Goal: Obtain resource: Obtain resource

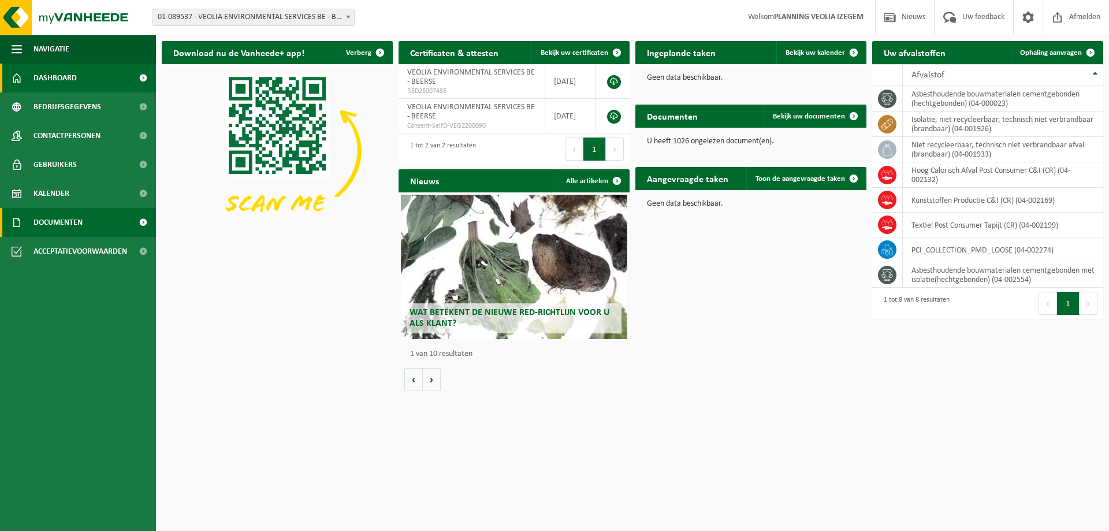
click at [52, 219] on span "Documenten" at bounding box center [57, 222] width 49 height 29
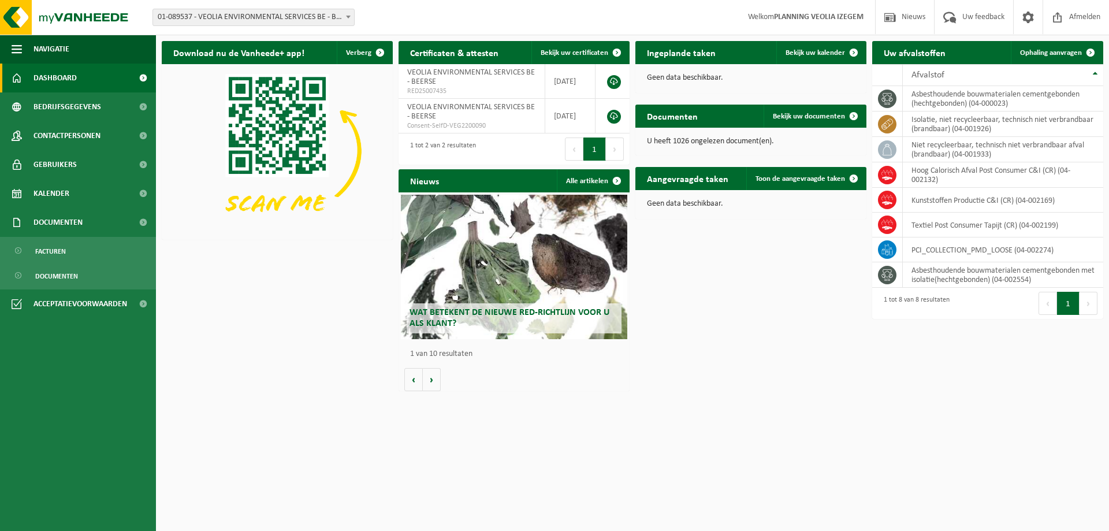
click at [348, 17] on b at bounding box center [348, 17] width 5 height 3
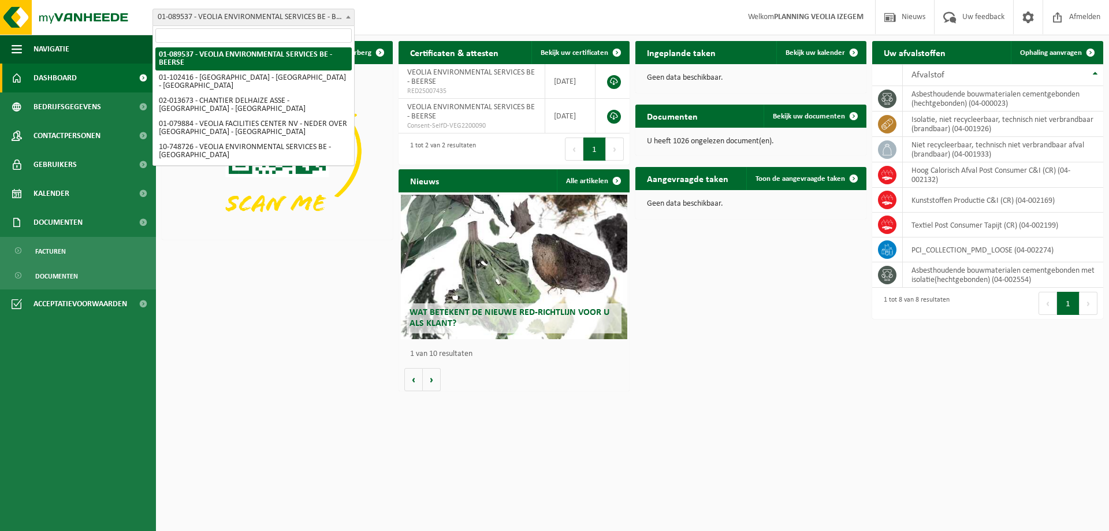
click at [209, 34] on input "search" at bounding box center [253, 35] width 196 height 14
type input "f"
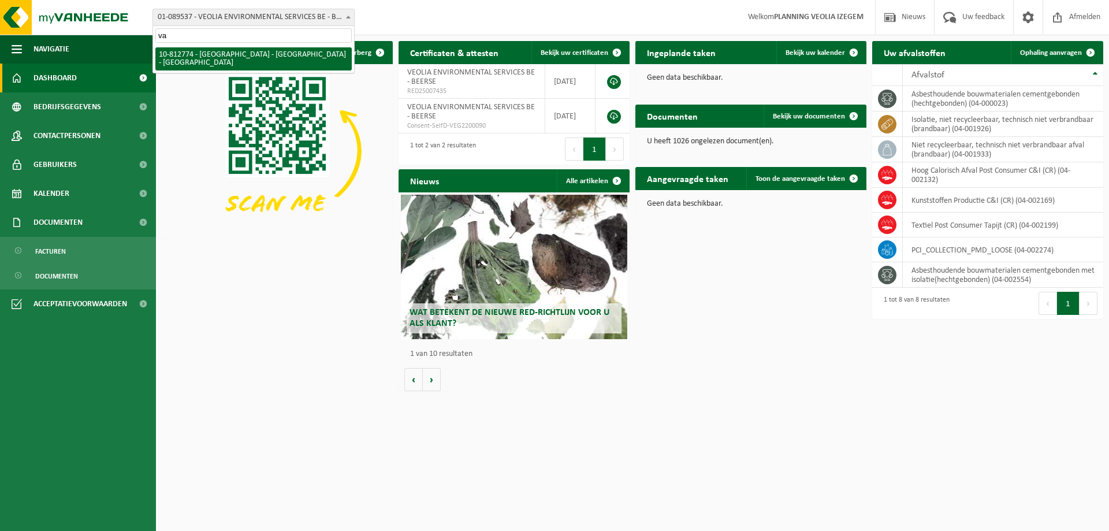
type input "v"
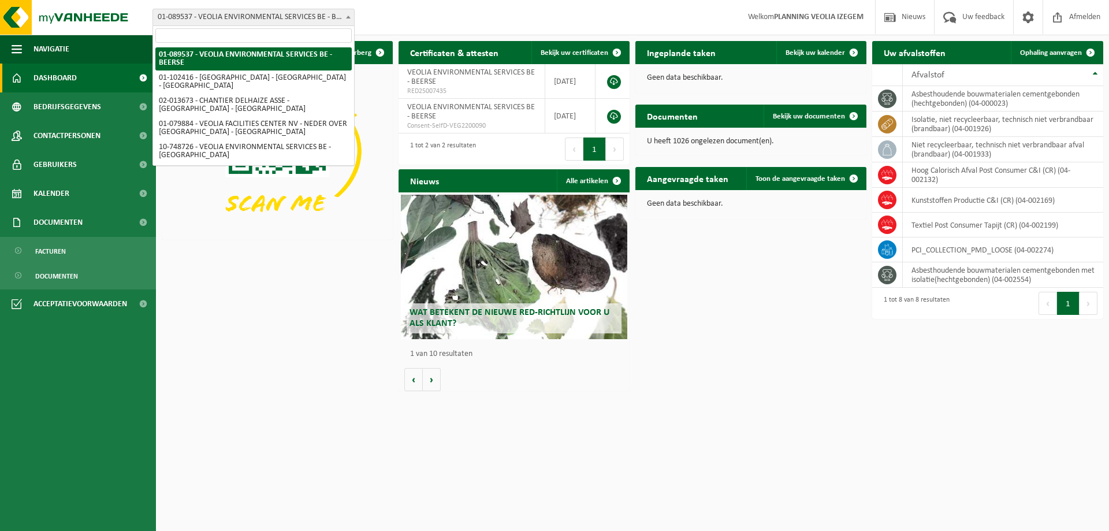
type input "v"
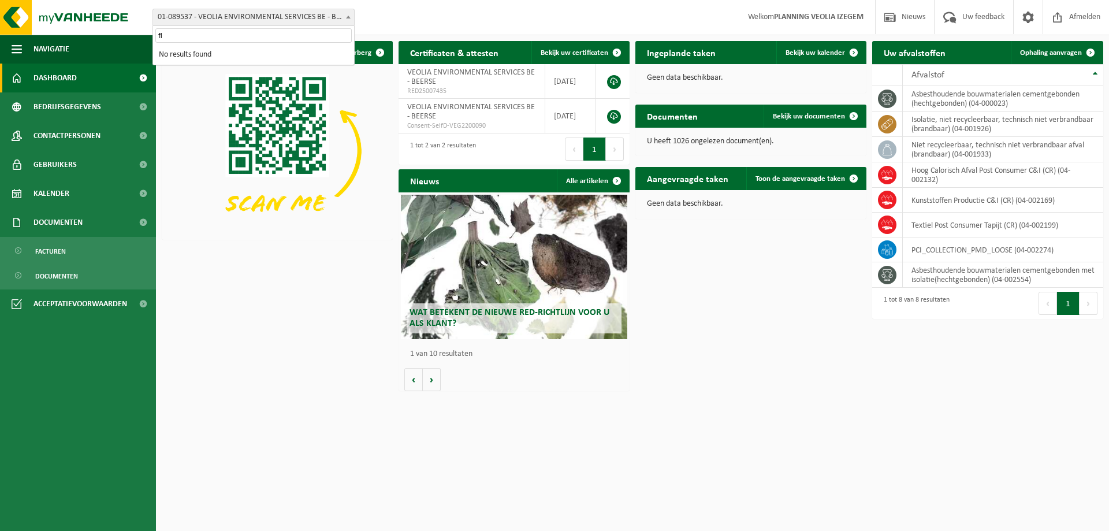
type input "f"
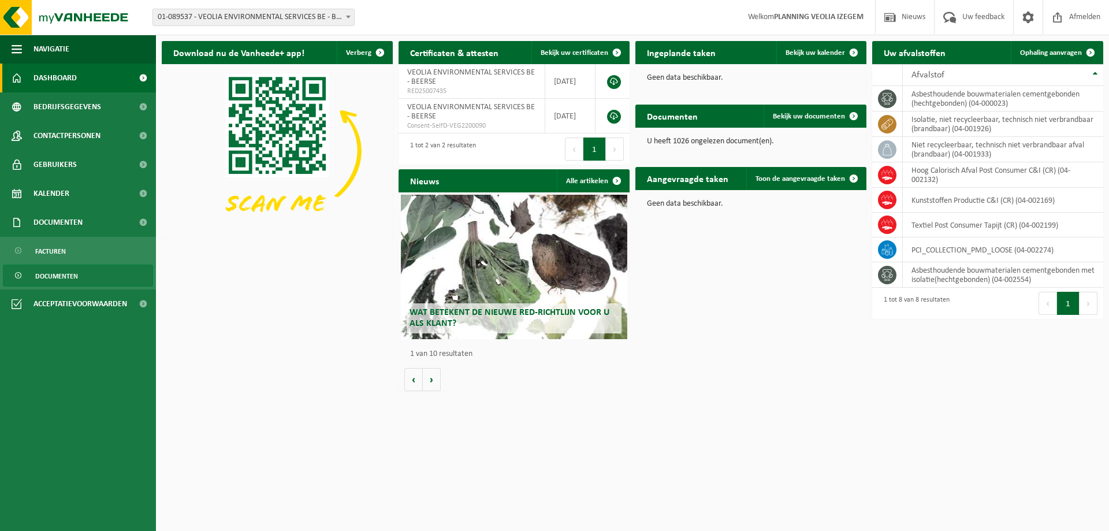
click at [65, 275] on span "Documenten" at bounding box center [56, 276] width 43 height 22
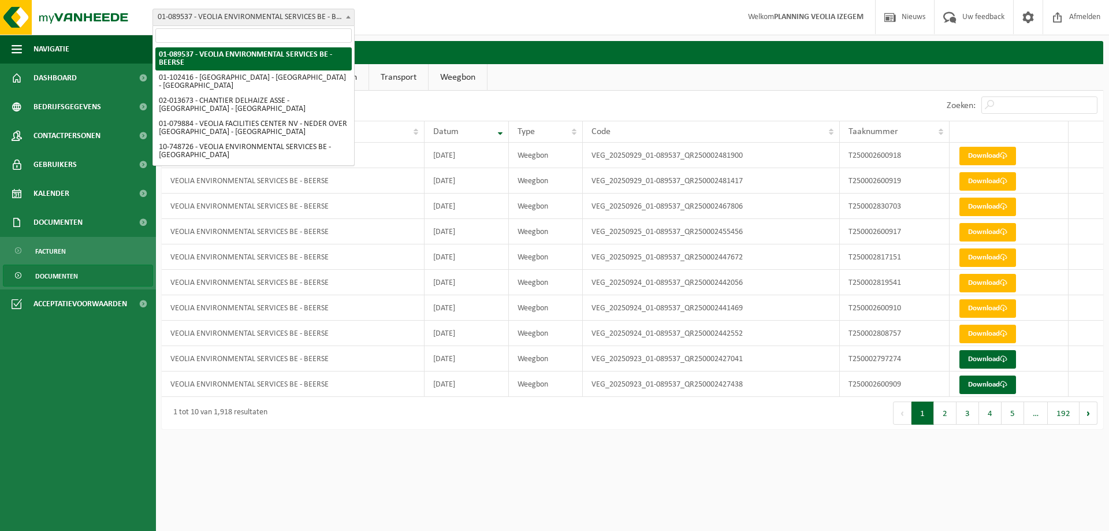
click at [348, 17] on b at bounding box center [348, 17] width 5 height 3
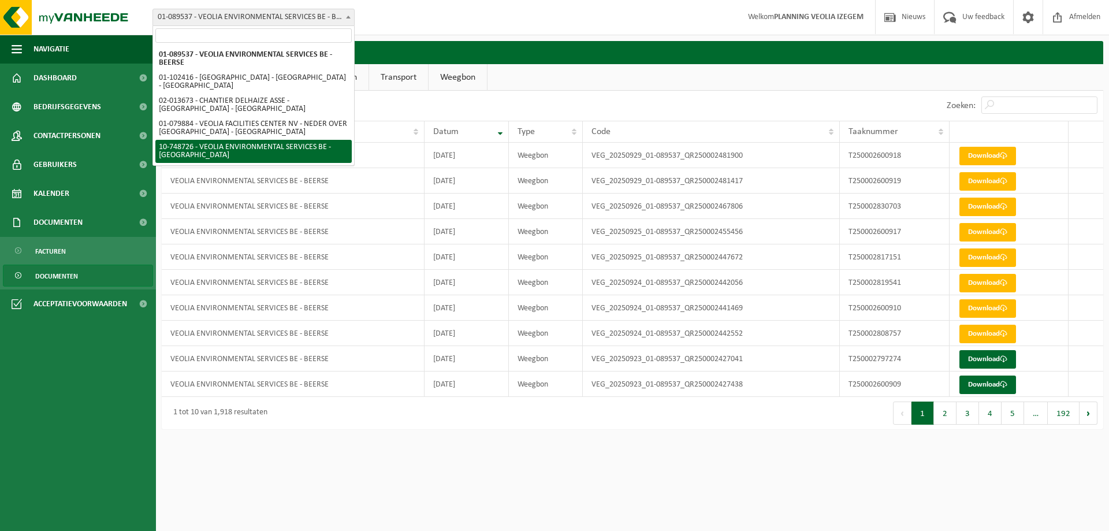
click at [366, 456] on html "Vestiging: 01-089537 - VEOLIA ENVIRONMENTAL SERVICES BE - BEERSE 01-102416 - VE…" at bounding box center [554, 265] width 1109 height 531
